Goal: Check status

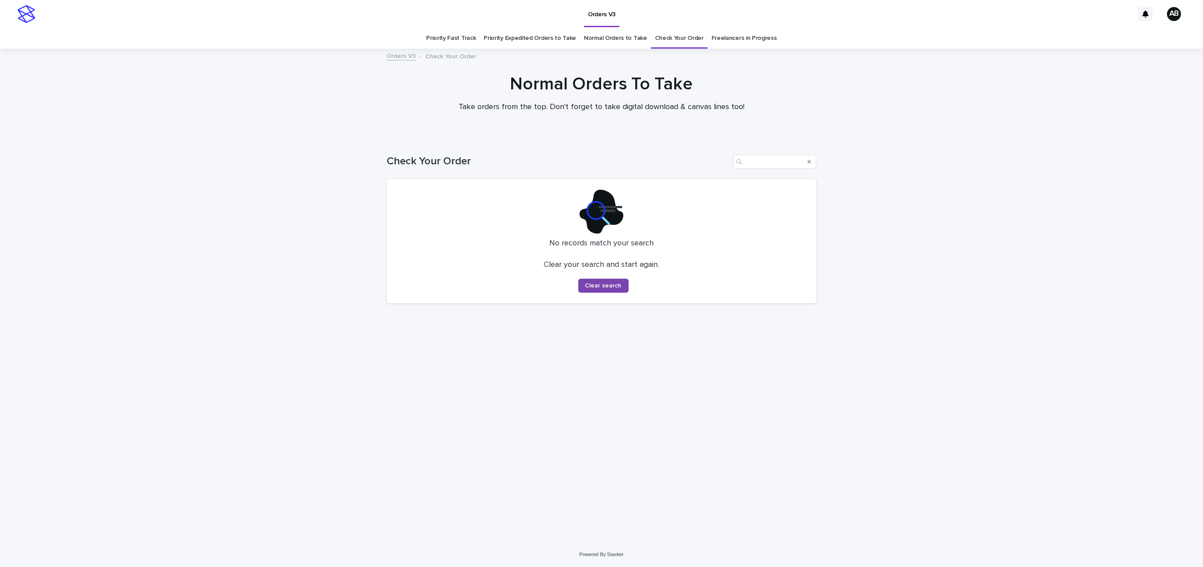
click at [814, 161] on div "Search" at bounding box center [809, 162] width 14 height 14
click at [811, 160] on div "Search" at bounding box center [809, 162] width 14 height 14
click at [808, 160] on icon "Search" at bounding box center [809, 161] width 4 height 5
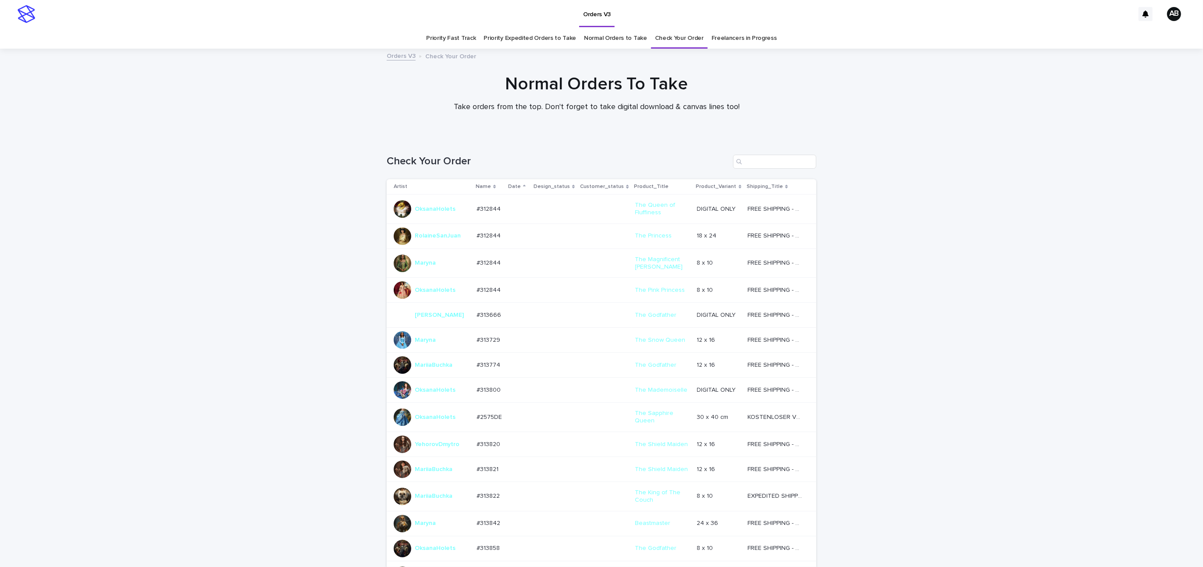
click at [442, 37] on link "Priority Fast Track" at bounding box center [451, 38] width 50 height 21
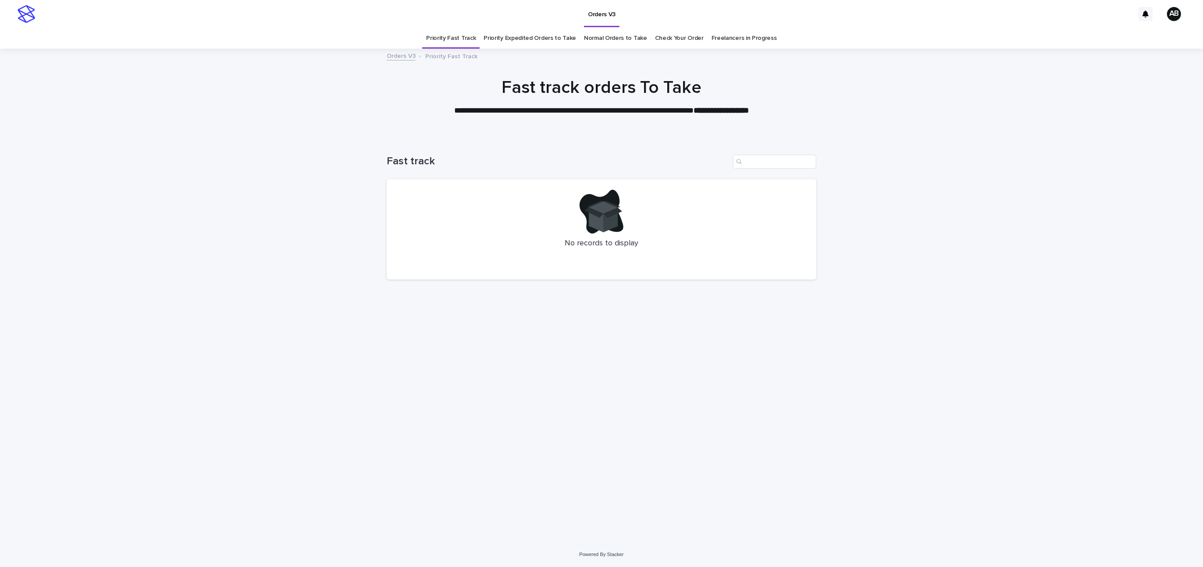
click at [486, 42] on div "Priority Expedited Orders to Take" at bounding box center [529, 38] width 100 height 21
click at [521, 40] on link "Priority Expedited Orders to Take" at bounding box center [529, 38] width 92 height 21
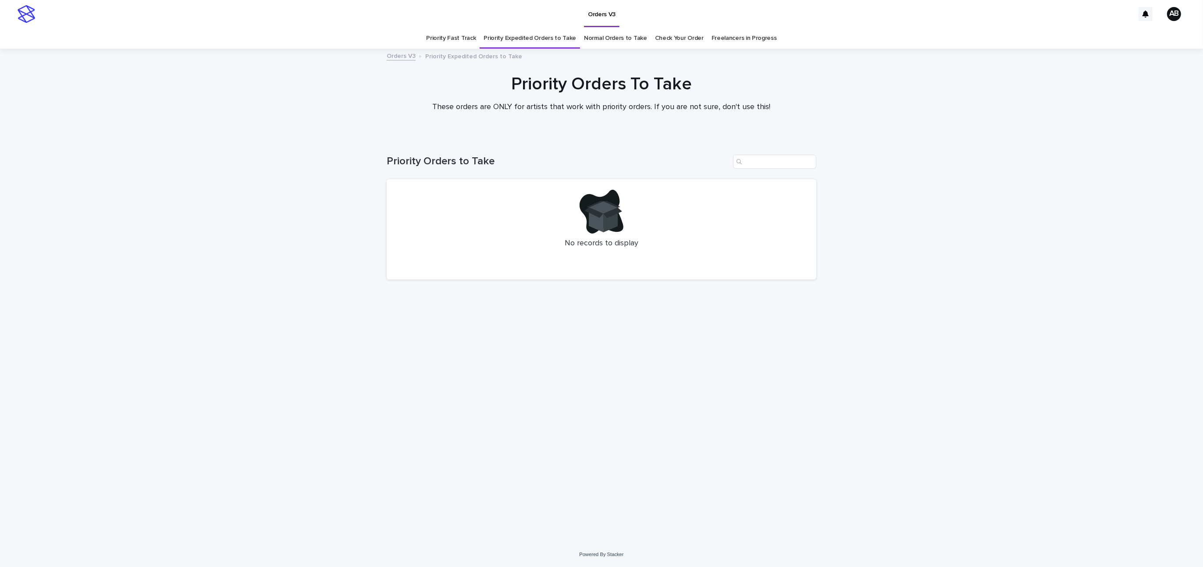
click at [627, 37] on link "Normal Orders to Take" at bounding box center [615, 38] width 63 height 21
click at [663, 35] on link "Check Your Order" at bounding box center [679, 38] width 49 height 21
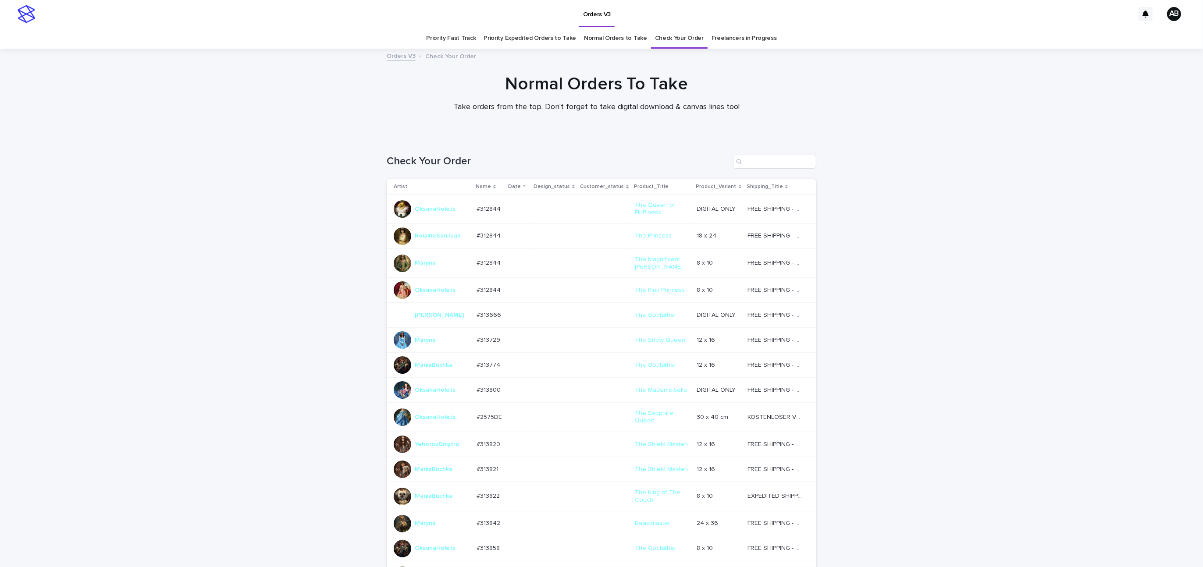
click at [756, 36] on link "Freelancers in Progress" at bounding box center [743, 38] width 65 height 21
